Goal: Information Seeking & Learning: Find specific fact

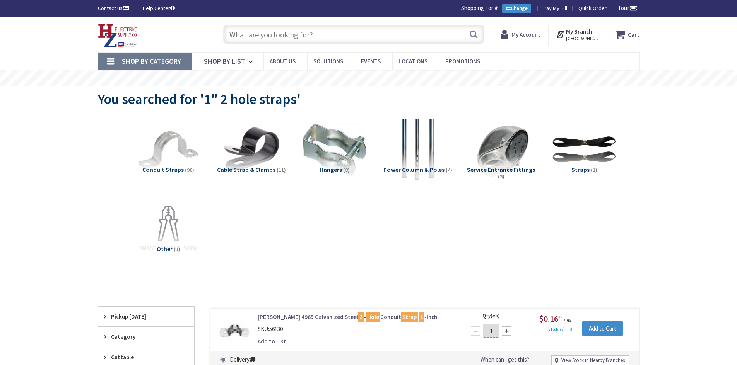
click at [378, 34] on input "text" at bounding box center [353, 34] width 261 height 19
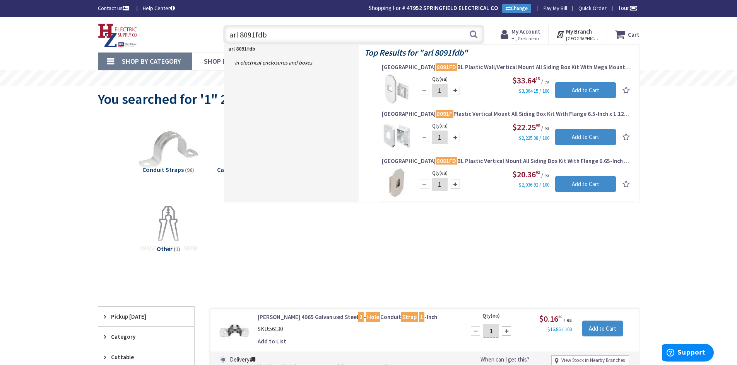
type input "arl 8091fdbl"
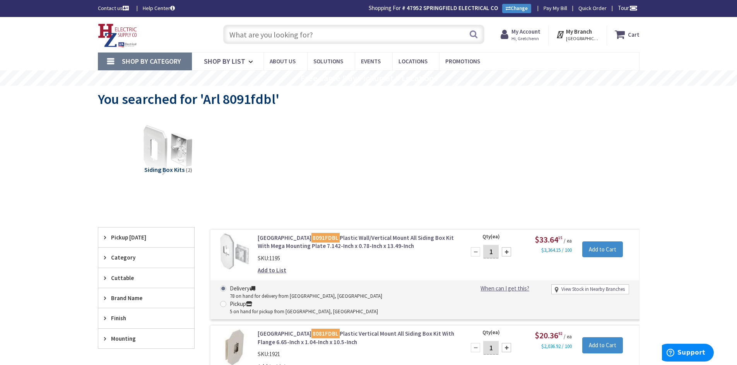
click at [248, 256] on img at bounding box center [234, 252] width 36 height 36
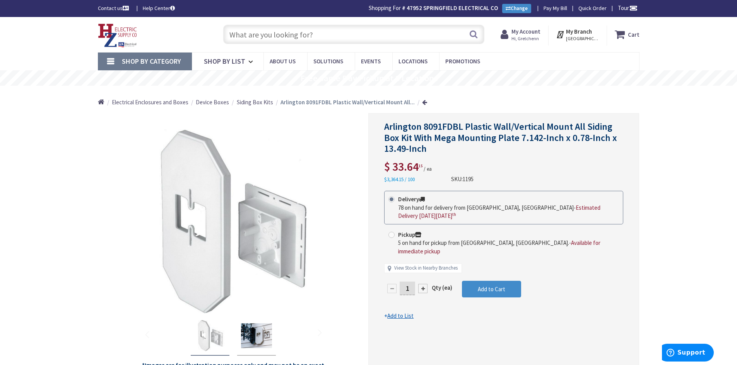
click at [344, 30] on input "text" at bounding box center [353, 34] width 261 height 19
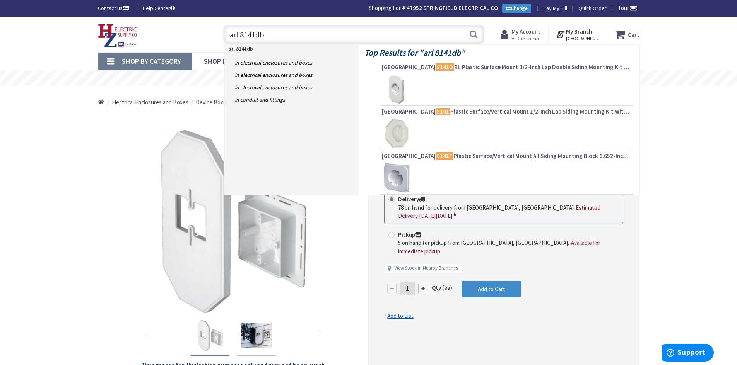
type input "arl 8141dbl"
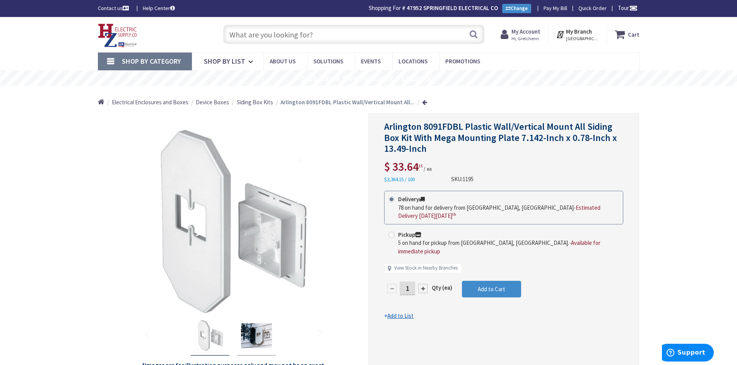
click at [294, 38] on input "text" at bounding box center [353, 34] width 261 height 19
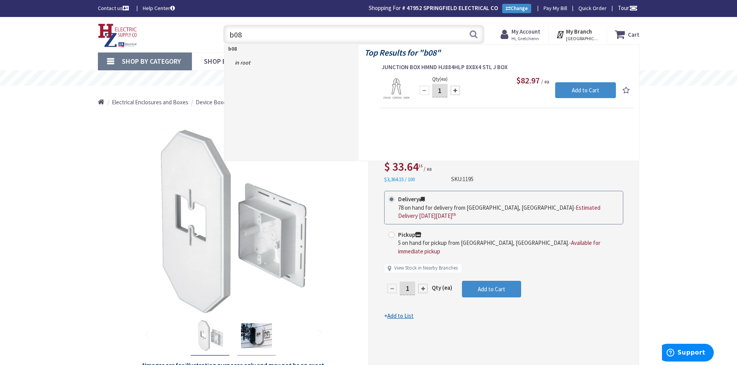
drag, startPoint x: 294, startPoint y: 37, endPoint x: 259, endPoint y: 25, distance: 36.8
click at [259, 25] on input "b08" at bounding box center [353, 34] width 261 height 19
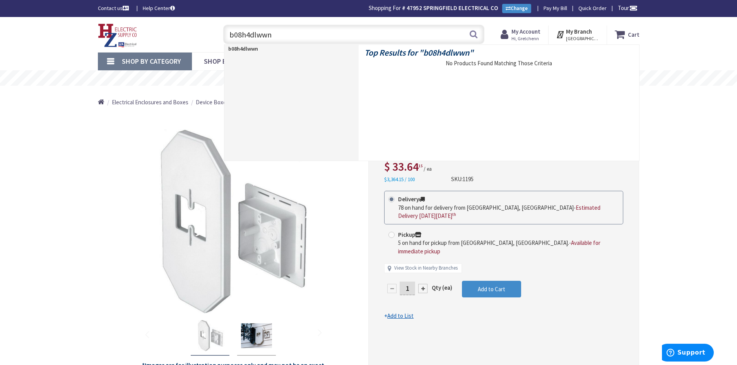
type input "b08h4dlwwn1"
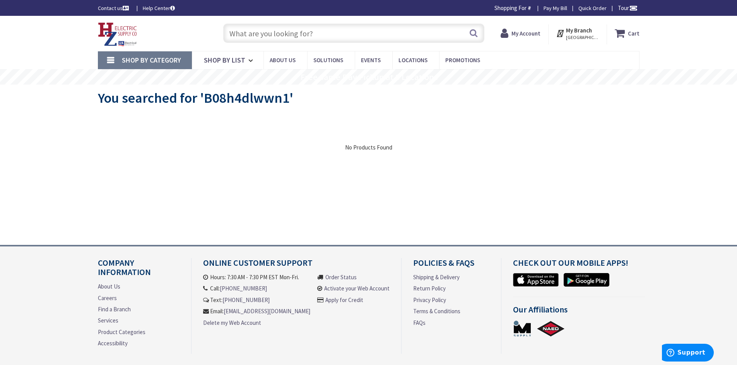
drag, startPoint x: 269, startPoint y: 32, endPoint x: 267, endPoint y: 27, distance: 5.6
click at [268, 27] on input "text" at bounding box center [353, 33] width 261 height 19
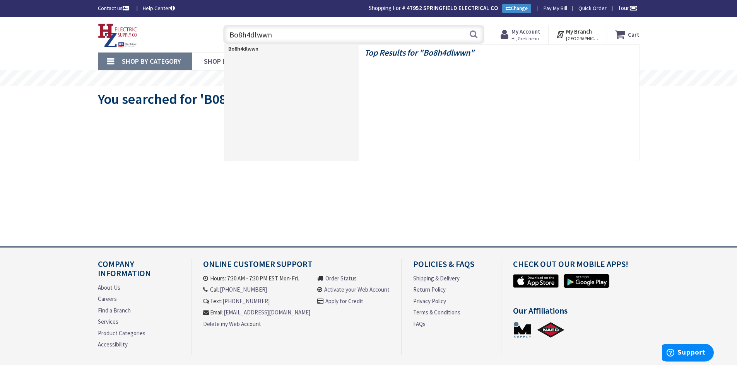
type input "Bo8h4dlwwn1"
